Goal: Book appointment/travel/reservation

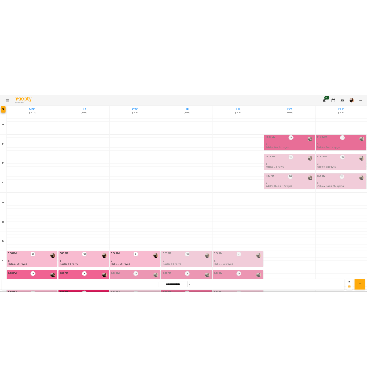
scroll to position [225, 0]
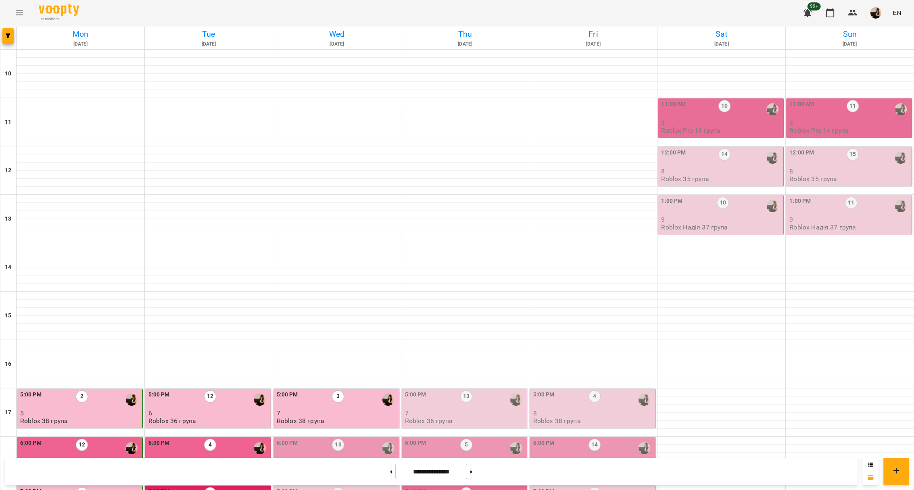
click at [361, 458] on p "7" at bounding box center [337, 461] width 121 height 7
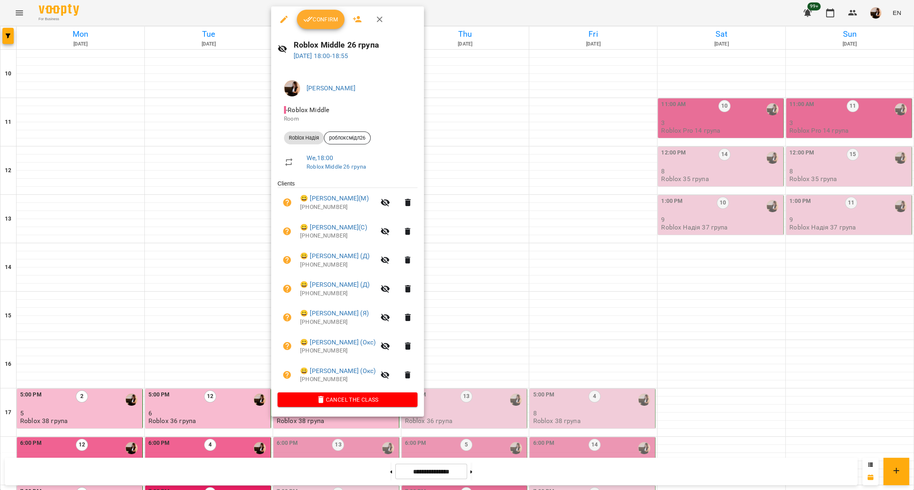
click at [528, 238] on div at bounding box center [457, 245] width 914 height 490
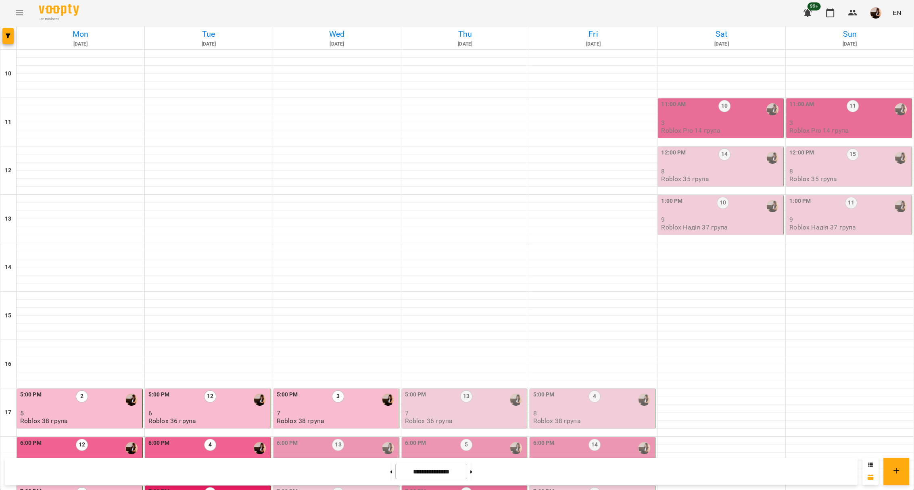
click at [316, 439] on div "6:00 PM 13" at bounding box center [337, 448] width 121 height 19
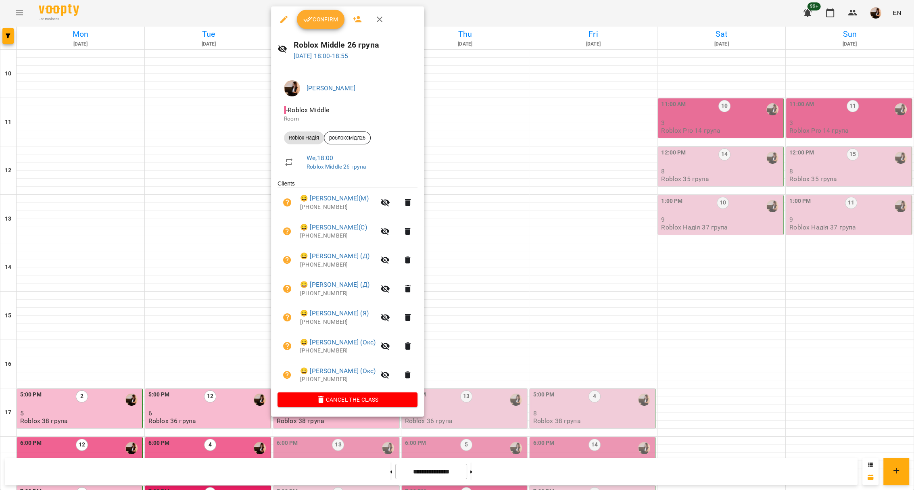
click at [314, 20] on span "Confirm" at bounding box center [320, 20] width 35 height 10
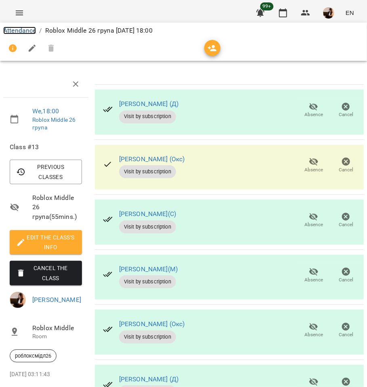
click at [31, 29] on link "Attendance" at bounding box center [19, 31] width 33 height 8
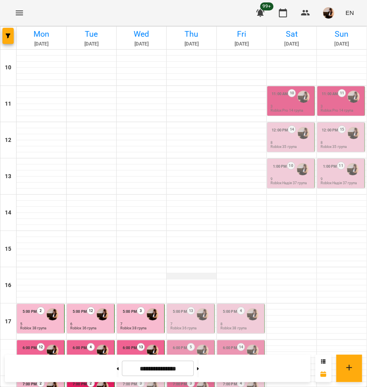
scroll to position [161, 0]
click at [146, 363] on p "Roblox Middle 26 група" at bounding box center [139, 365] width 38 height 4
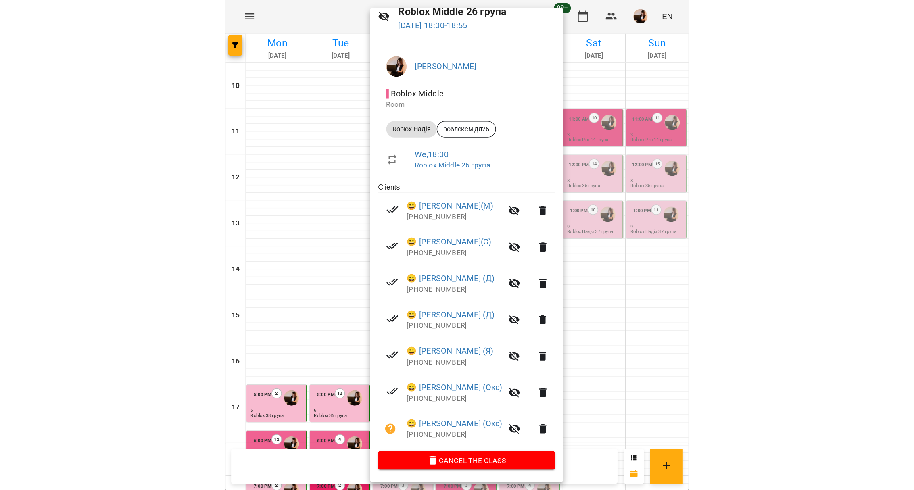
scroll to position [197, 0]
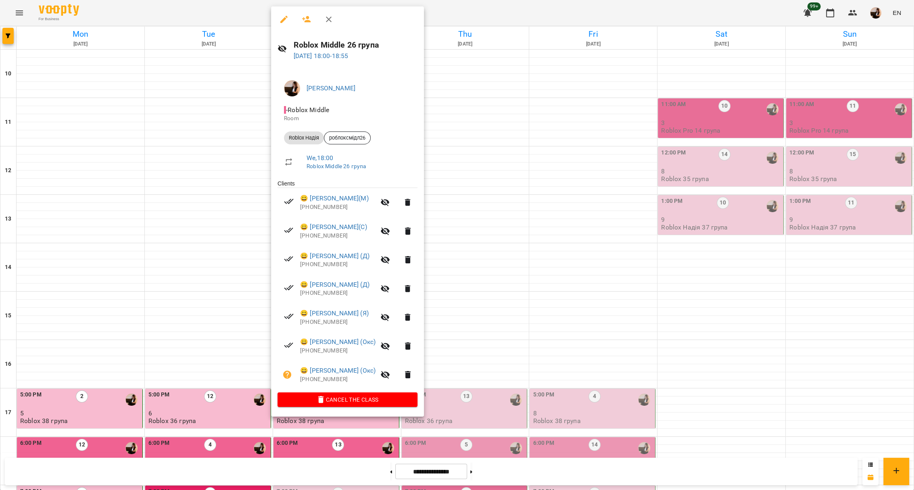
click at [500, 220] on div at bounding box center [457, 245] width 914 height 490
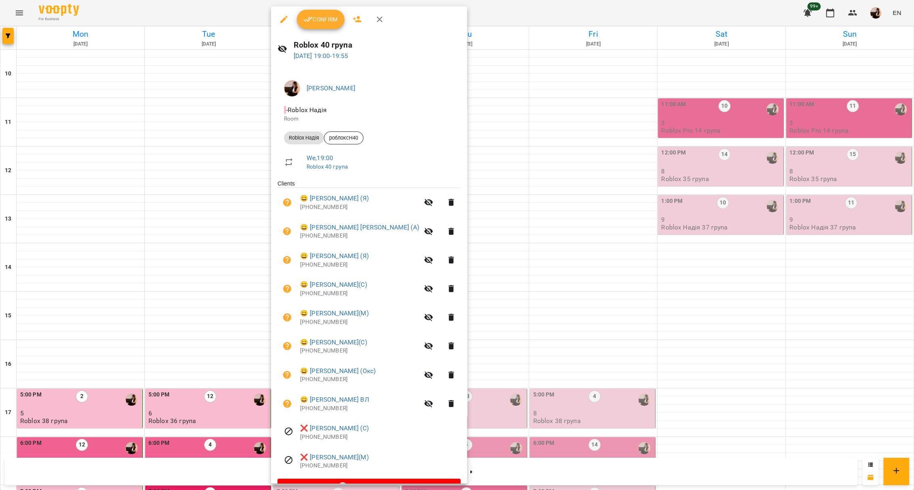
click at [475, 247] on div at bounding box center [457, 245] width 914 height 490
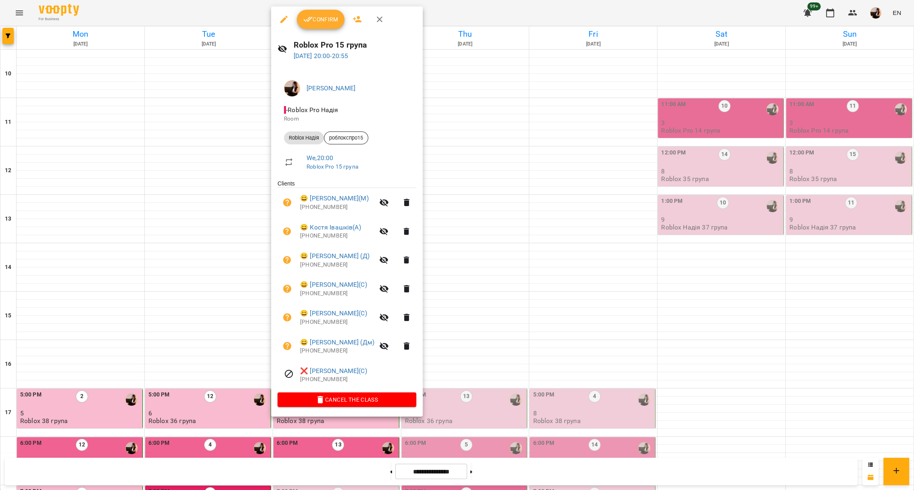
click at [478, 201] on div at bounding box center [457, 245] width 914 height 490
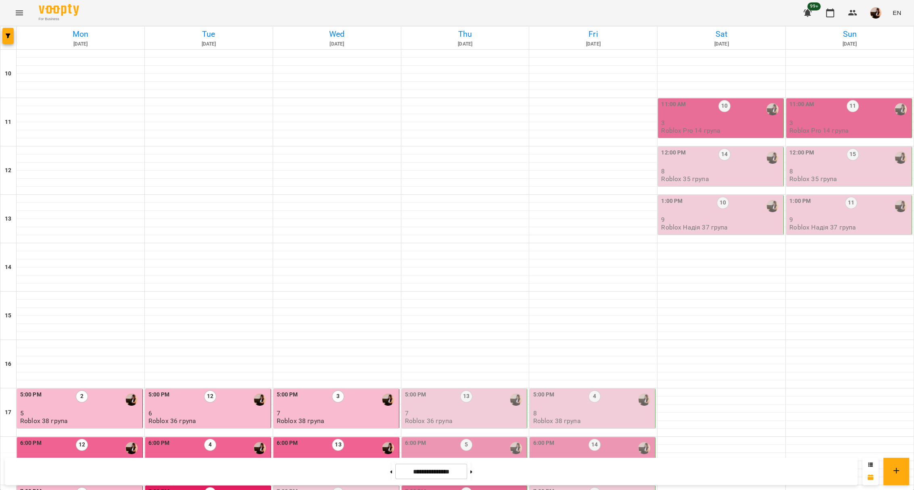
click at [325, 487] on div "7:00 PM 3" at bounding box center [337, 496] width 121 height 19
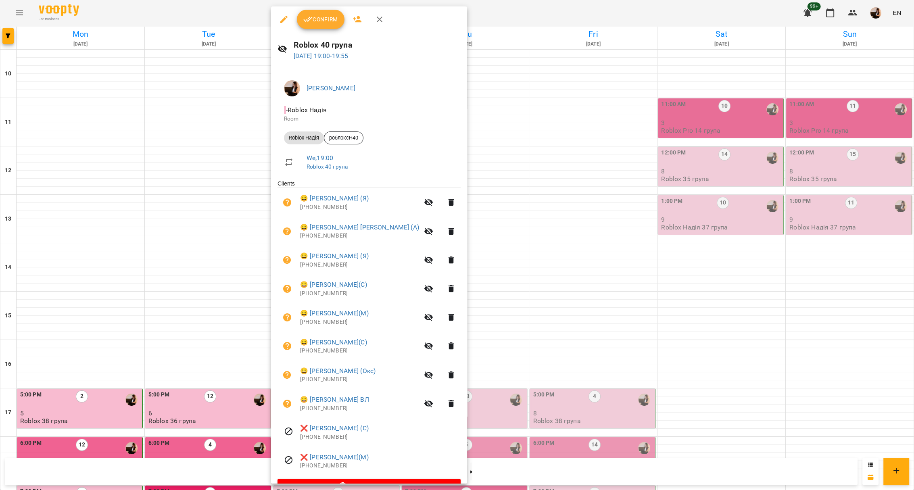
click at [333, 21] on span "Confirm" at bounding box center [320, 20] width 35 height 10
